Goal: Book appointment/travel/reservation

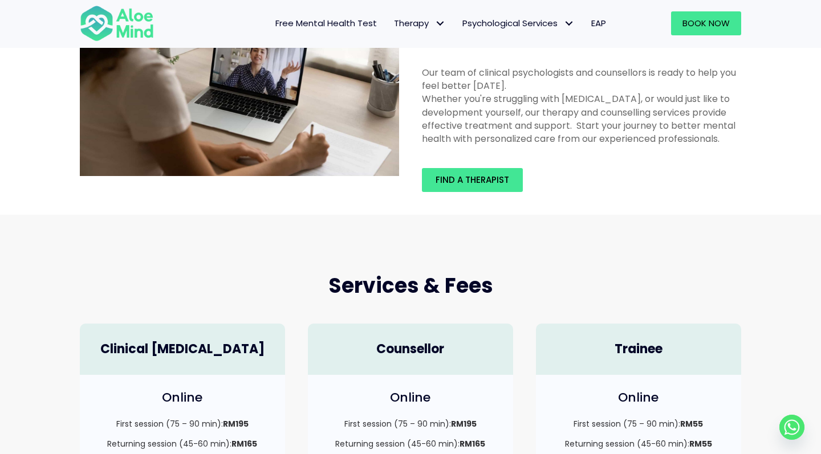
click at [505, 160] on div "Find a therapist" at bounding box center [581, 180] width 342 height 47
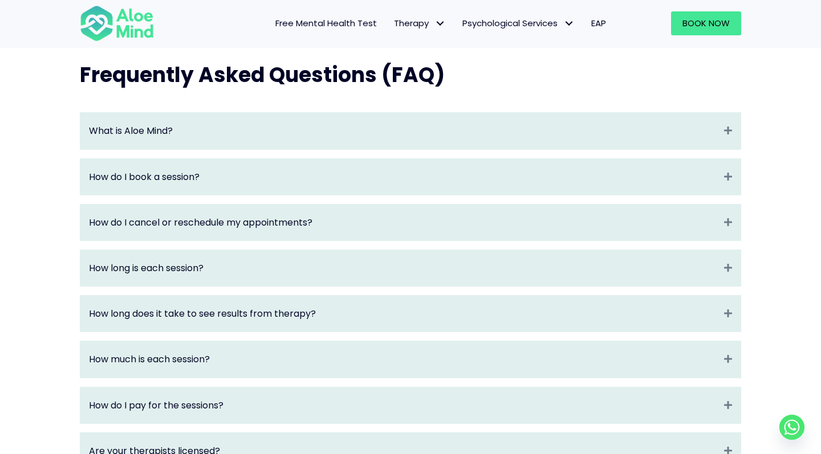
scroll to position [1206, 0]
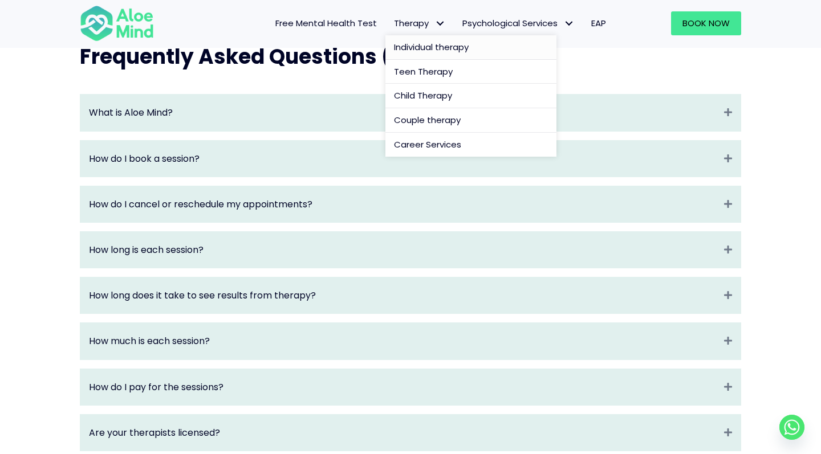
click at [430, 43] on span "Individual therapy" at bounding box center [431, 47] width 75 height 12
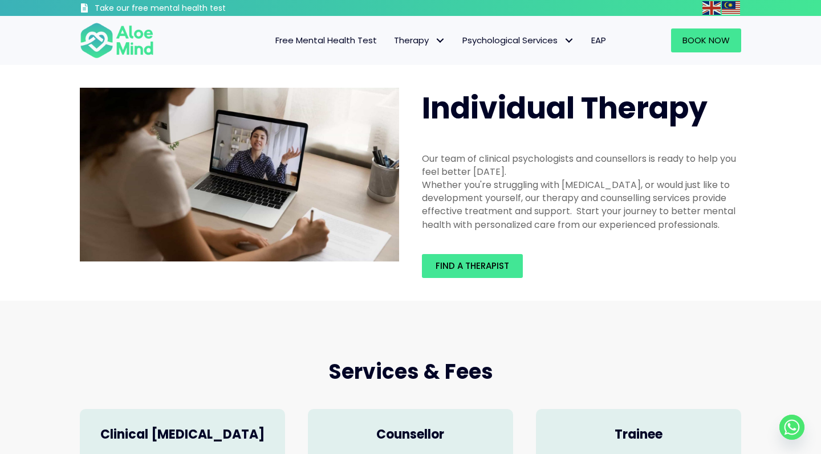
click at [489, 283] on div "Find a therapist" at bounding box center [581, 266] width 342 height 47
click at [478, 267] on span "Find a therapist" at bounding box center [472, 266] width 74 height 12
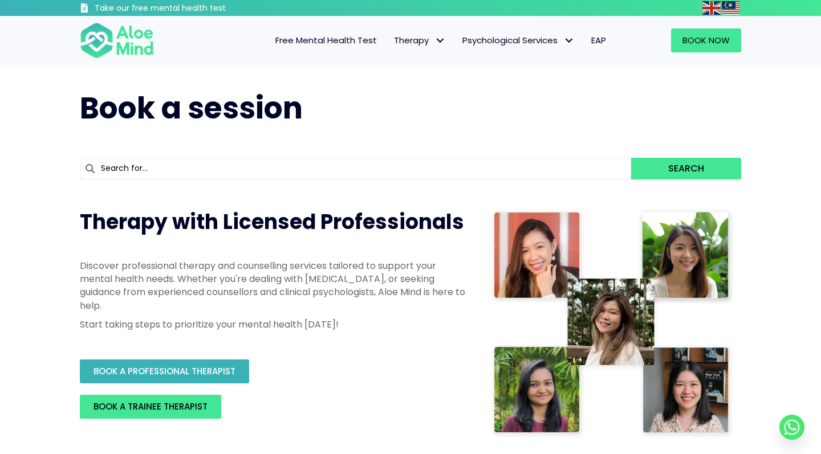
click at [238, 364] on link "BOOK A PROFESSIONAL THERAPIST" at bounding box center [164, 372] width 169 height 24
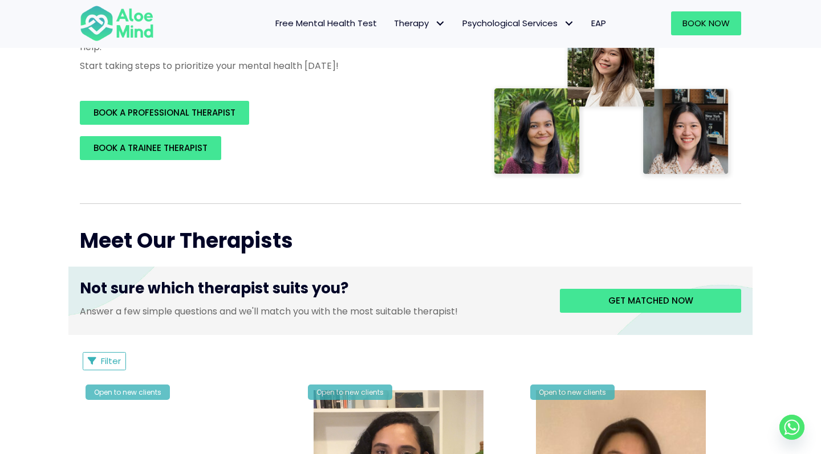
scroll to position [373, 0]
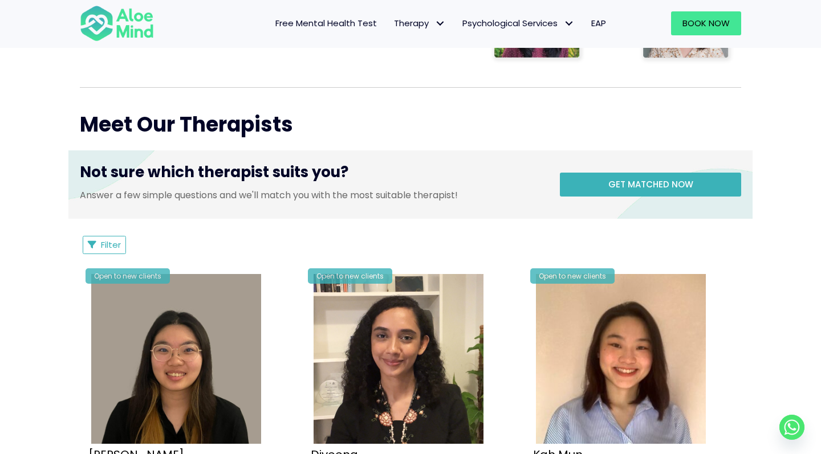
click at [650, 182] on span "Get matched now" at bounding box center [650, 184] width 85 height 12
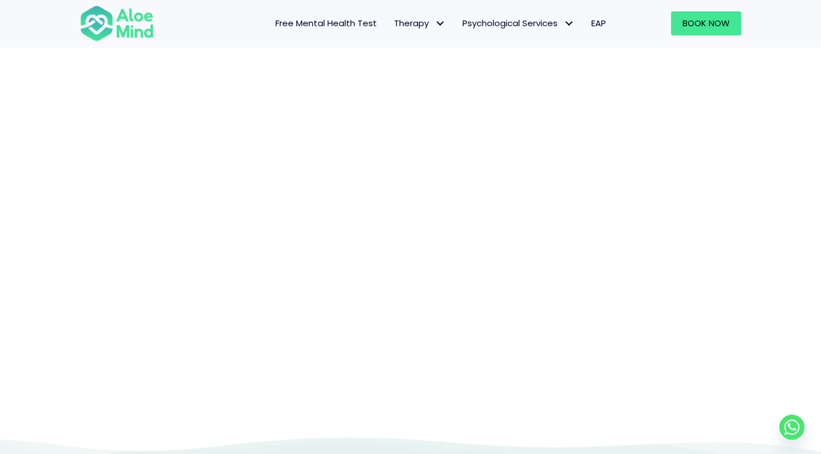
scroll to position [117, 0]
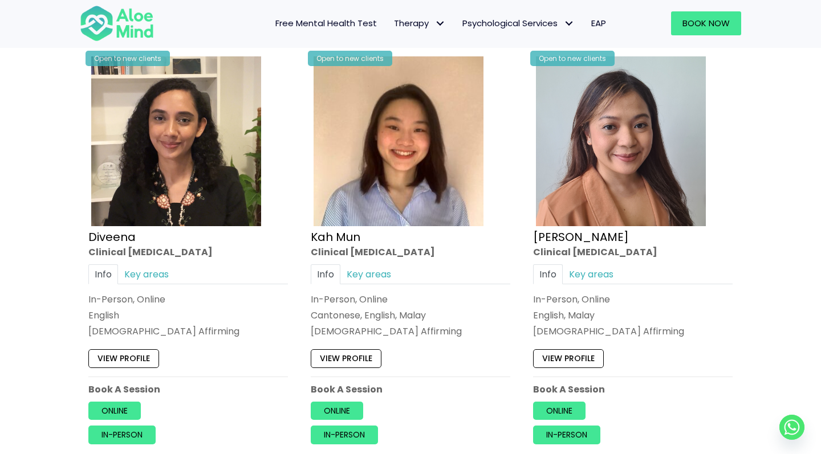
scroll to position [631, 0]
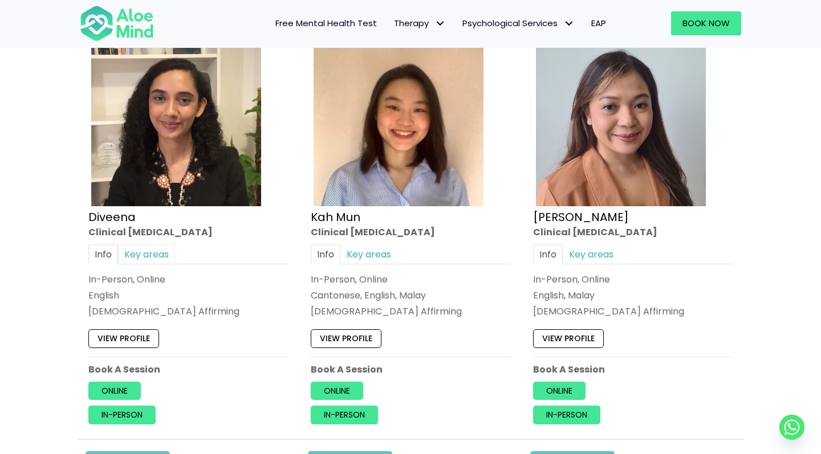
click at [142, 249] on link "Key areas" at bounding box center [146, 255] width 57 height 20
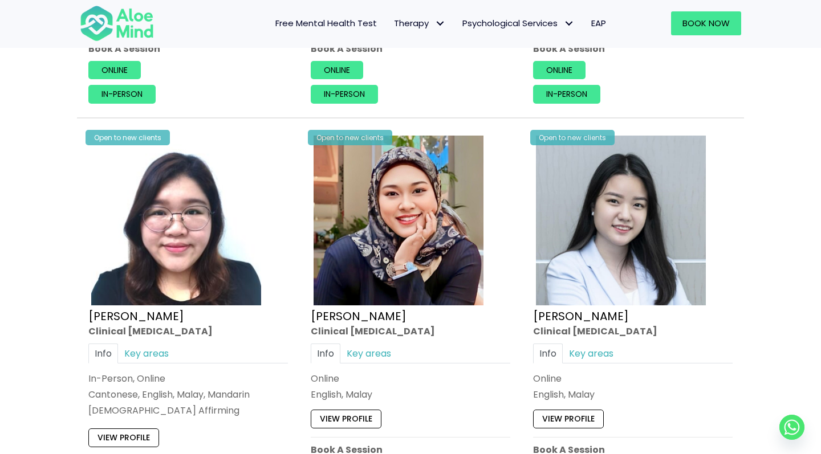
scroll to position [1891, 0]
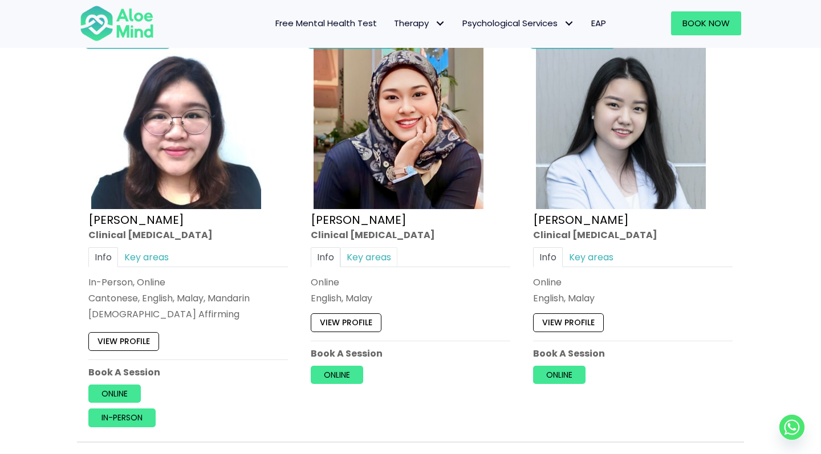
click at [364, 247] on link "Key areas" at bounding box center [368, 257] width 57 height 20
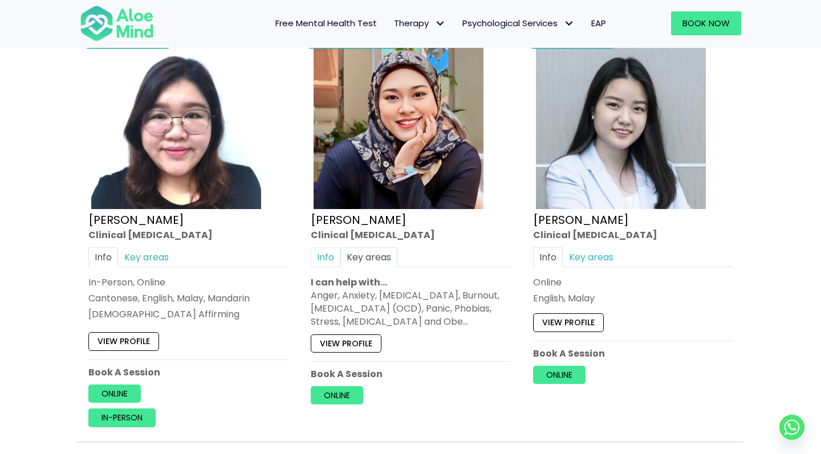
click at [321, 254] on link "Info" at bounding box center [326, 257] width 30 height 20
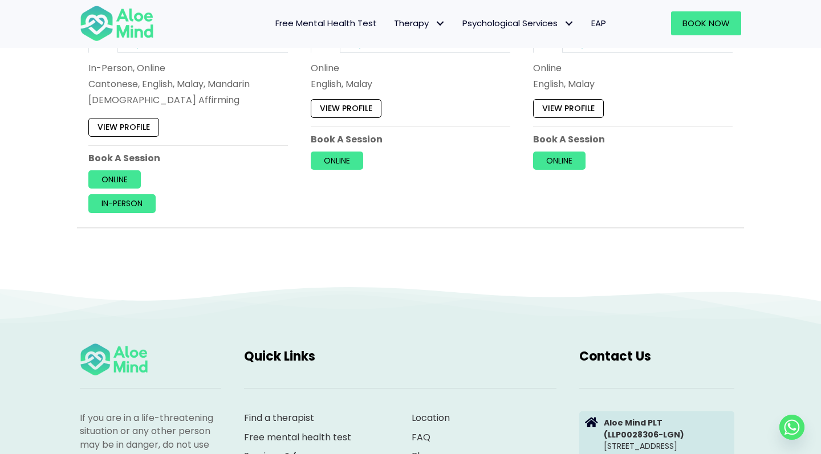
scroll to position [2130, 0]
